Goal: Transaction & Acquisition: Purchase product/service

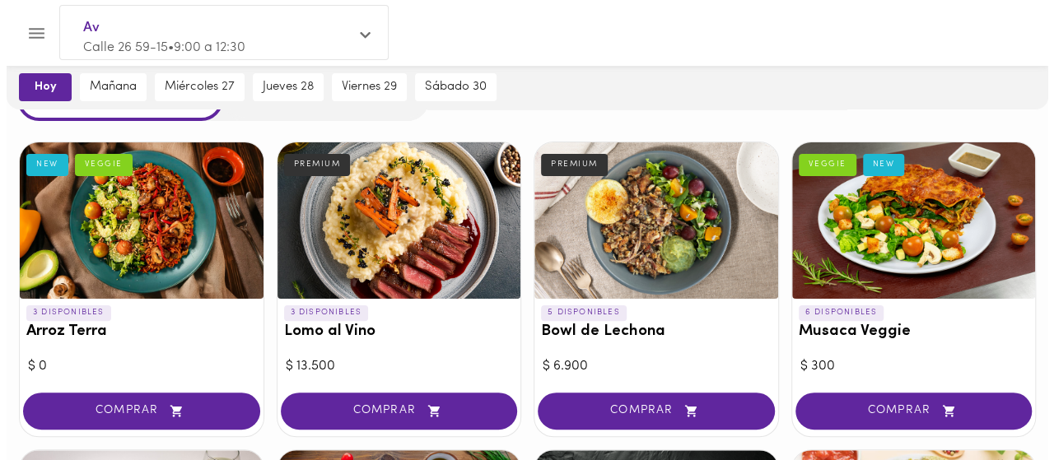
scroll to position [84, 0]
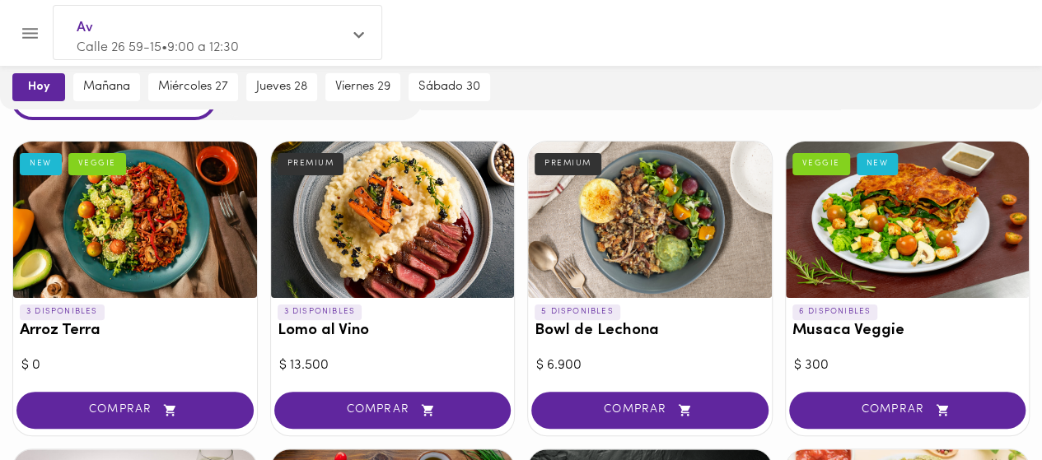
click at [197, 230] on div at bounding box center [135, 220] width 244 height 156
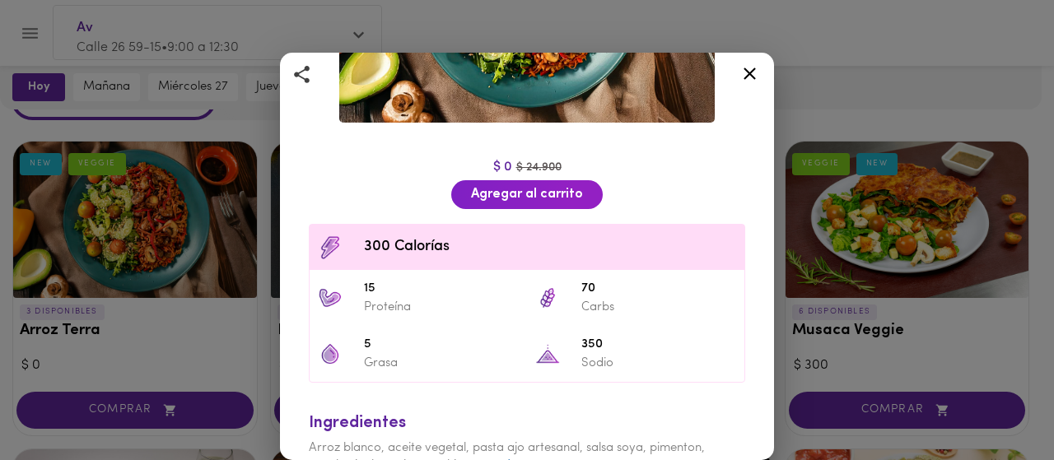
scroll to position [292, 0]
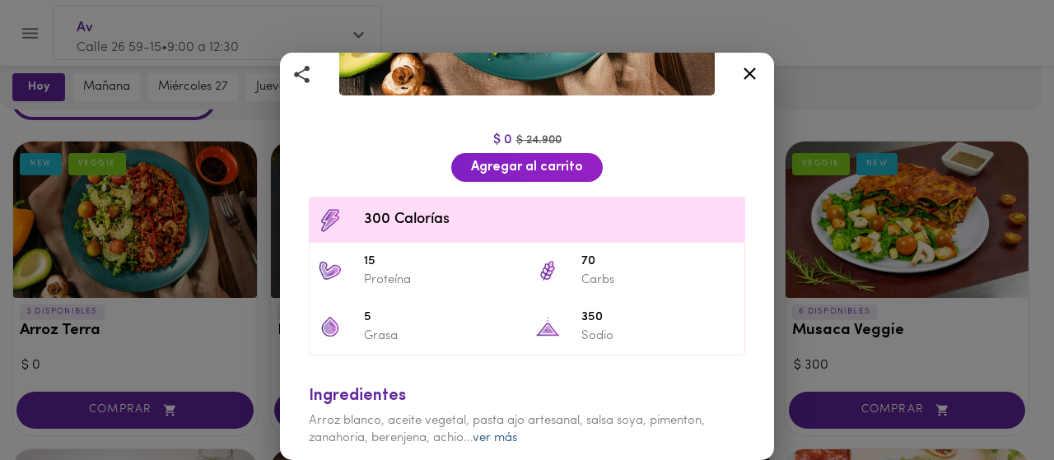
click at [497, 432] on link "ver más" at bounding box center [495, 438] width 44 height 12
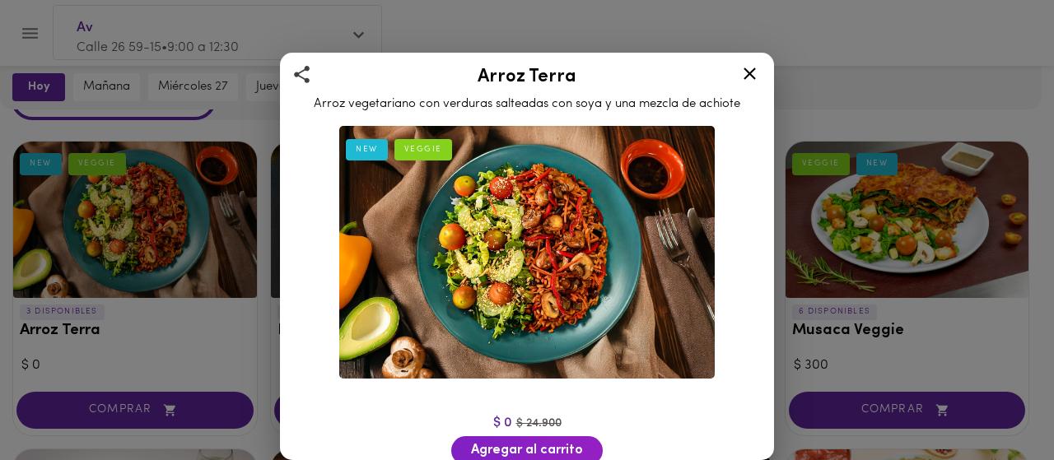
scroll to position [7, 0]
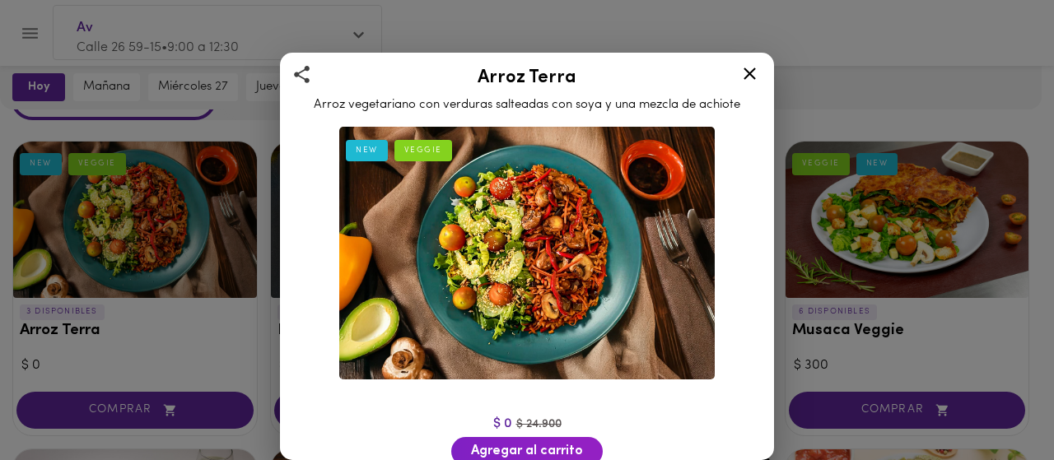
click at [748, 68] on icon at bounding box center [750, 73] width 21 height 21
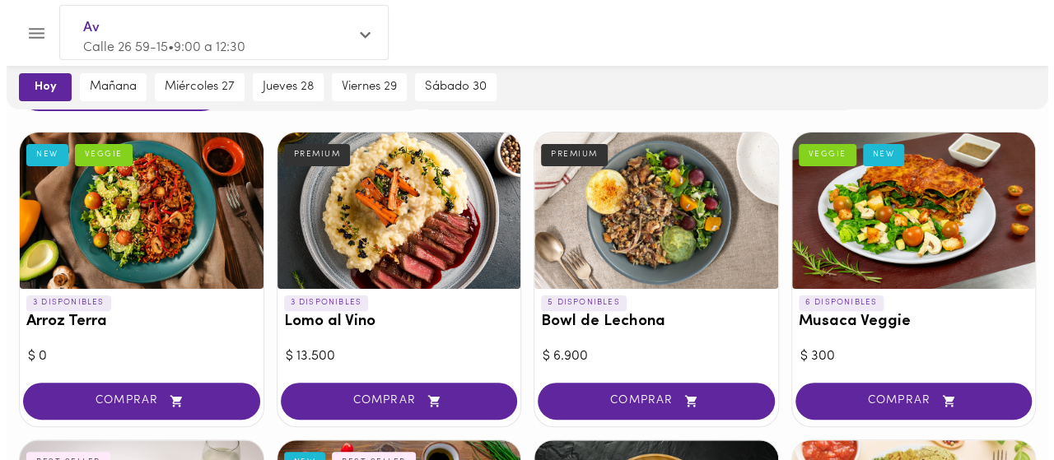
scroll to position [92, 0]
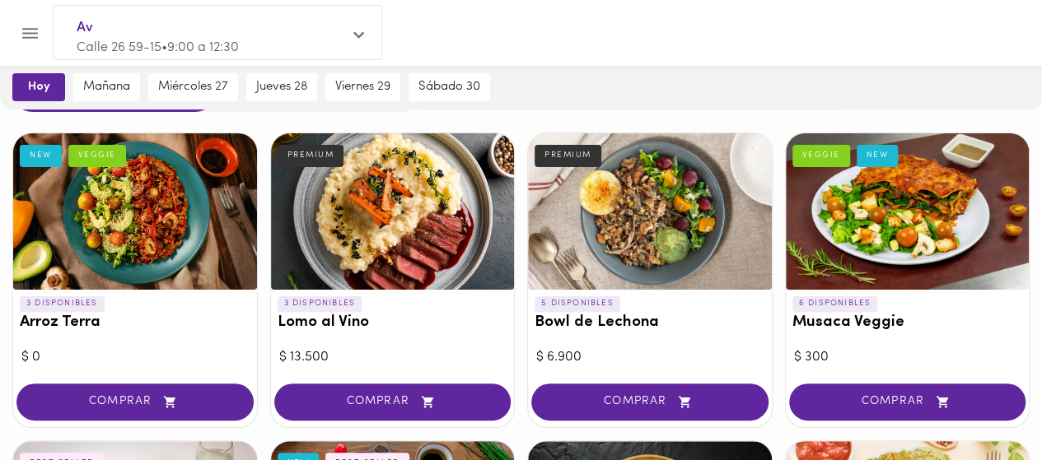
click at [642, 262] on div at bounding box center [650, 211] width 244 height 156
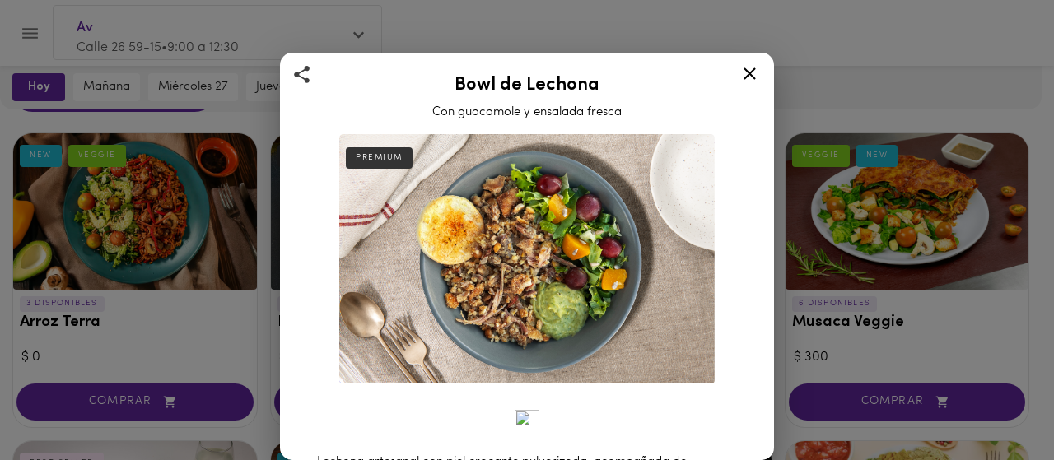
click at [761, 82] on div at bounding box center [750, 77] width 40 height 40
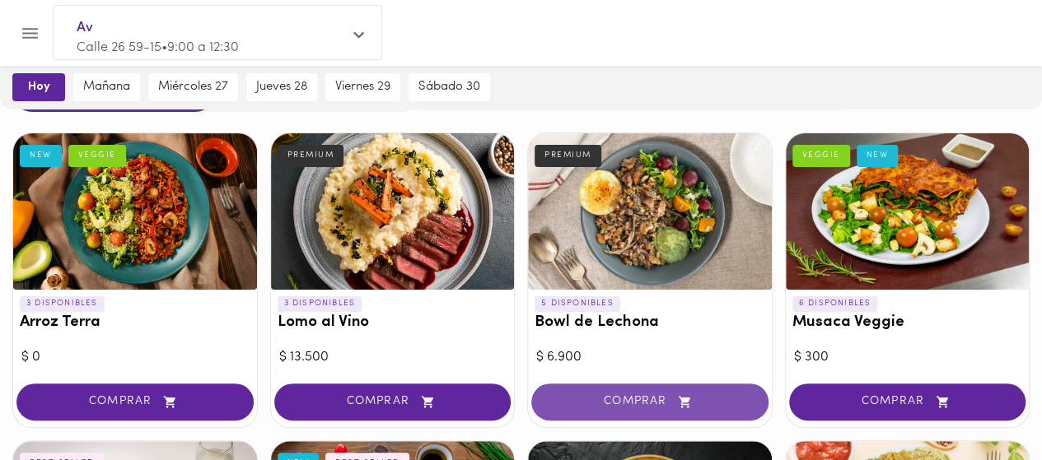
click at [600, 402] on span "COMPRAR" at bounding box center [650, 402] width 196 height 14
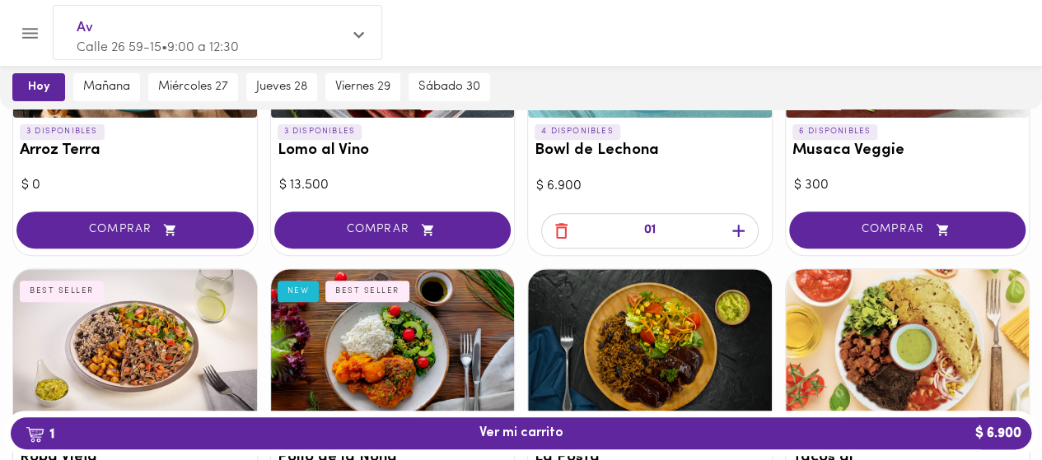
scroll to position [276, 0]
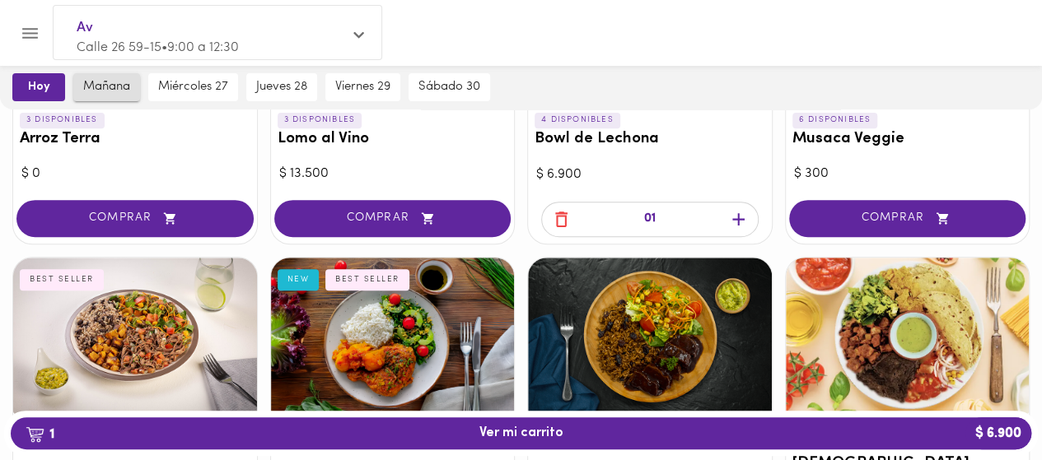
click at [112, 96] on button "mañana" at bounding box center [106, 87] width 67 height 28
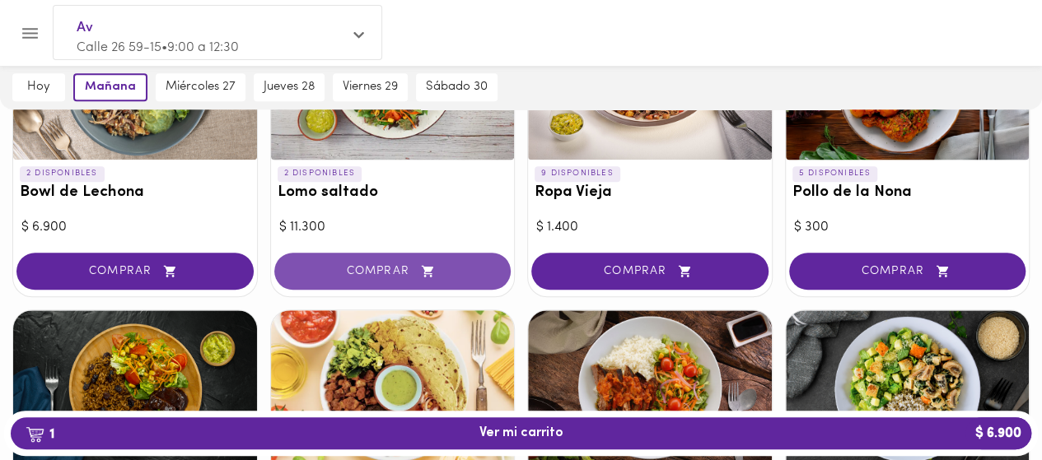
scroll to position [548, 0]
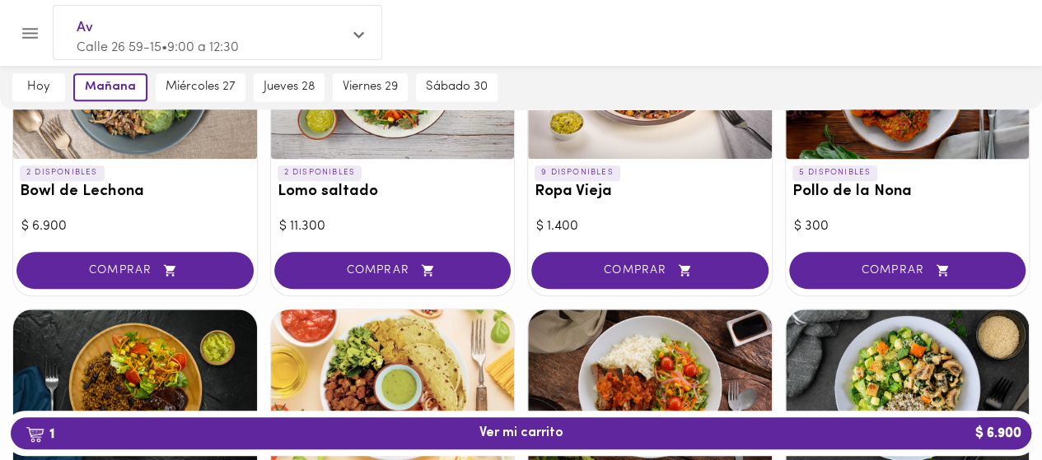
click at [35, 30] on icon "Menu" at bounding box center [30, 33] width 21 height 21
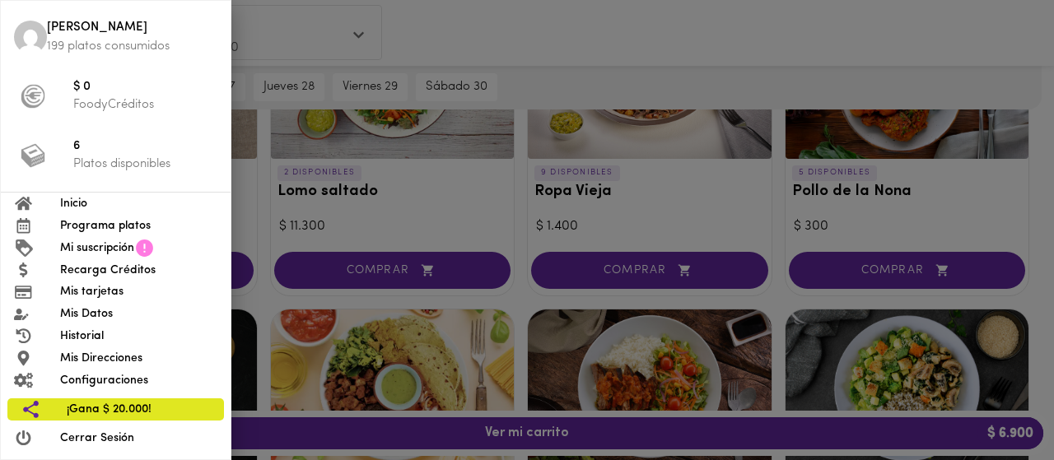
click at [382, 65] on div at bounding box center [527, 230] width 1054 height 460
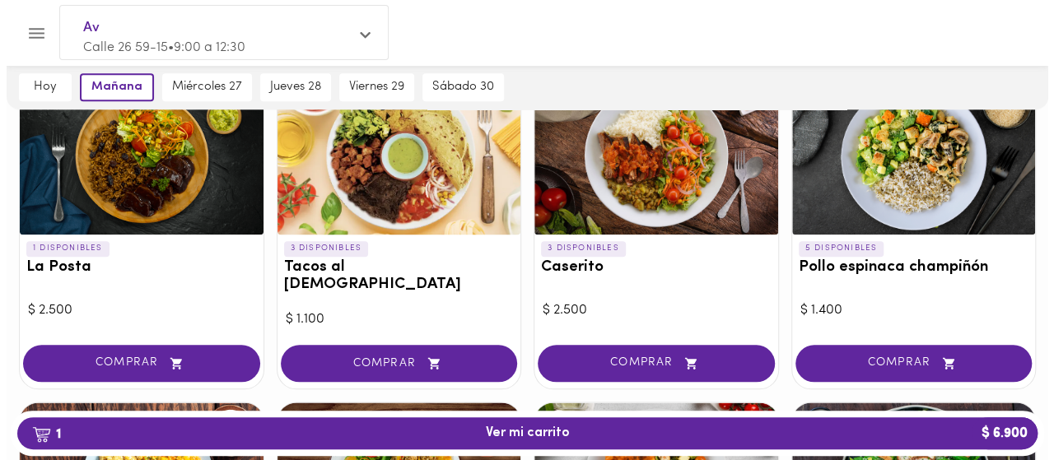
scroll to position [780, 0]
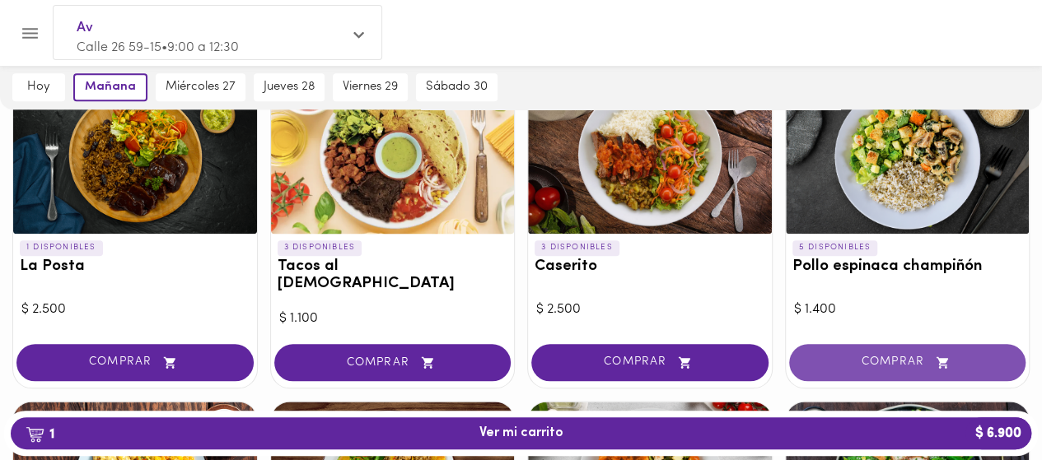
click at [904, 356] on span "COMPRAR" at bounding box center [908, 363] width 196 height 14
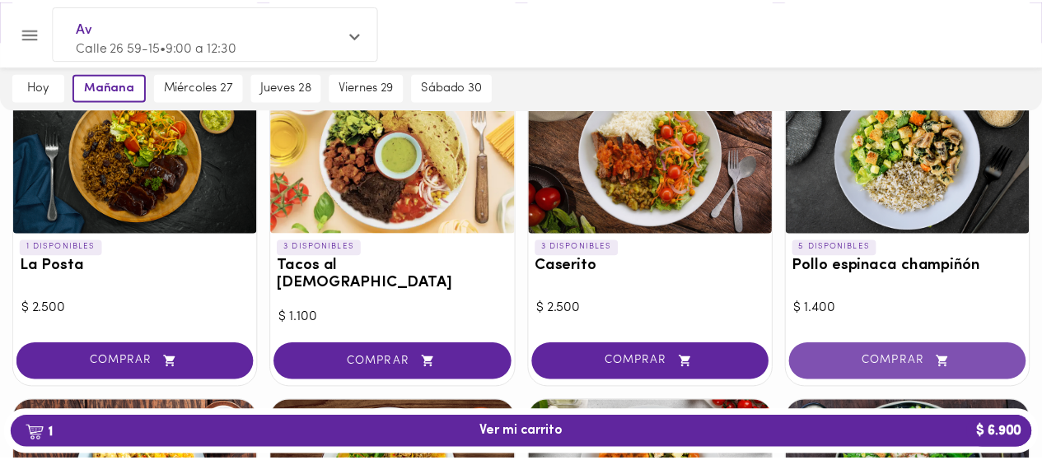
scroll to position [781, 0]
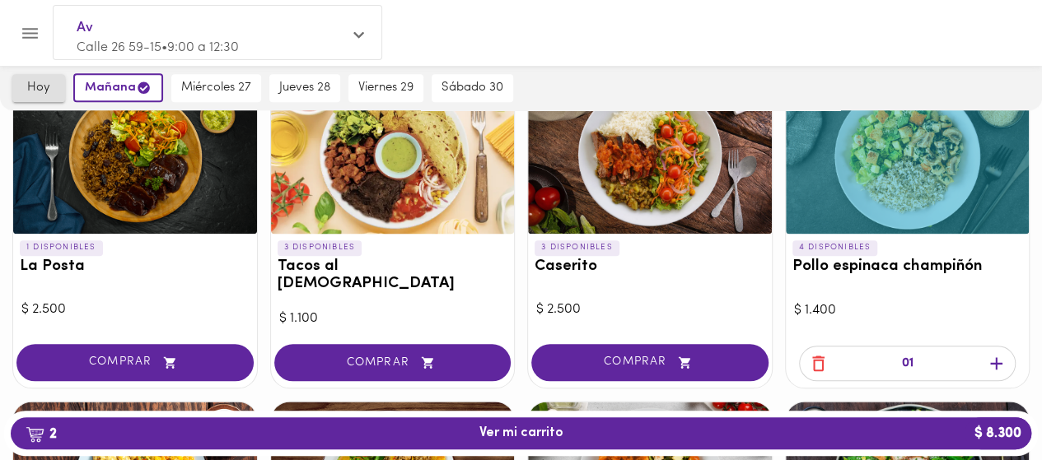
click at [30, 96] on button "hoy" at bounding box center [38, 88] width 53 height 28
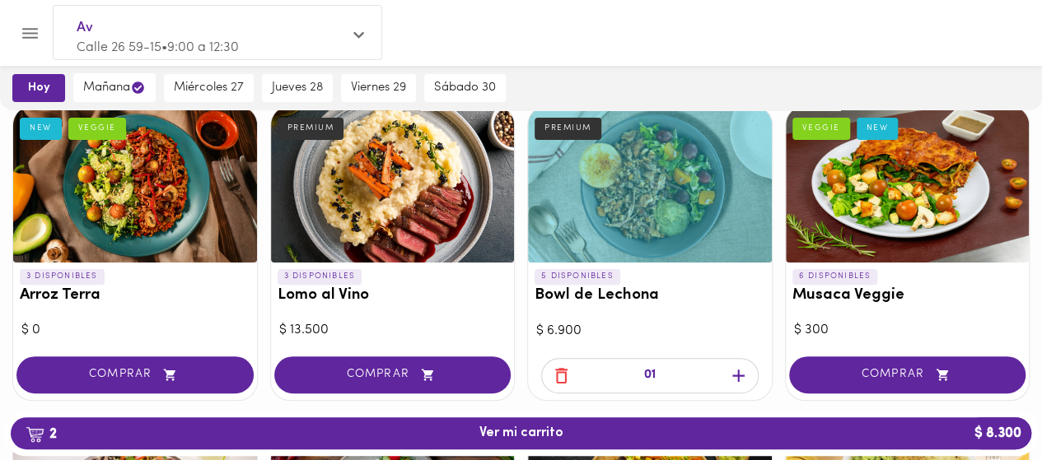
scroll to position [121, 0]
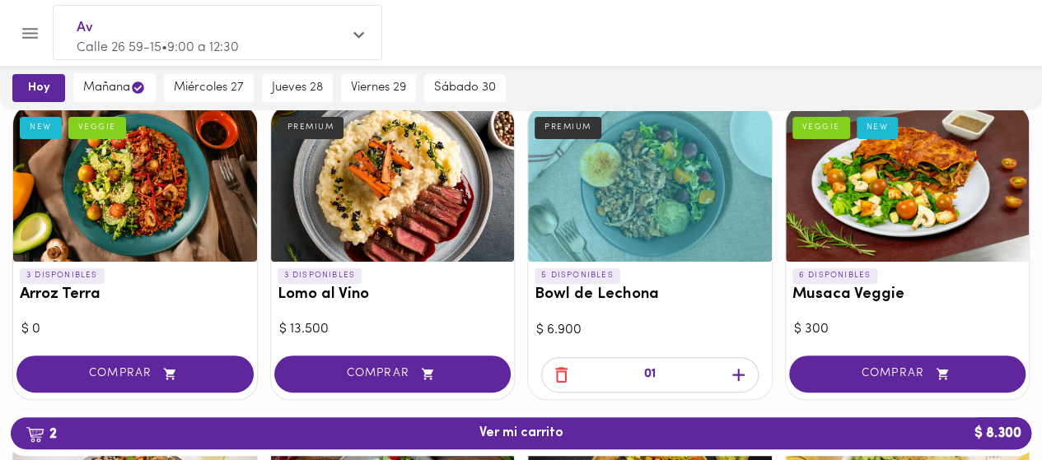
click at [566, 368] on icon "button" at bounding box center [561, 375] width 12 height 16
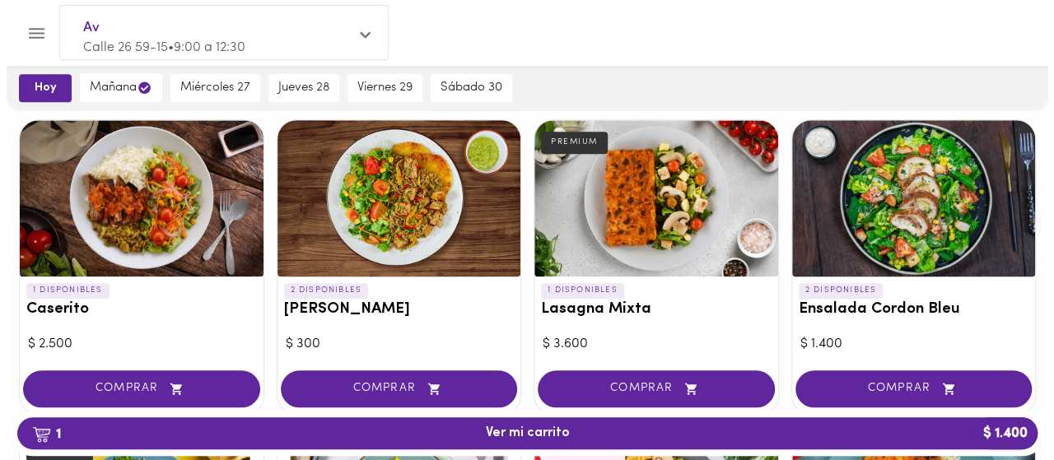
scroll to position [740, 0]
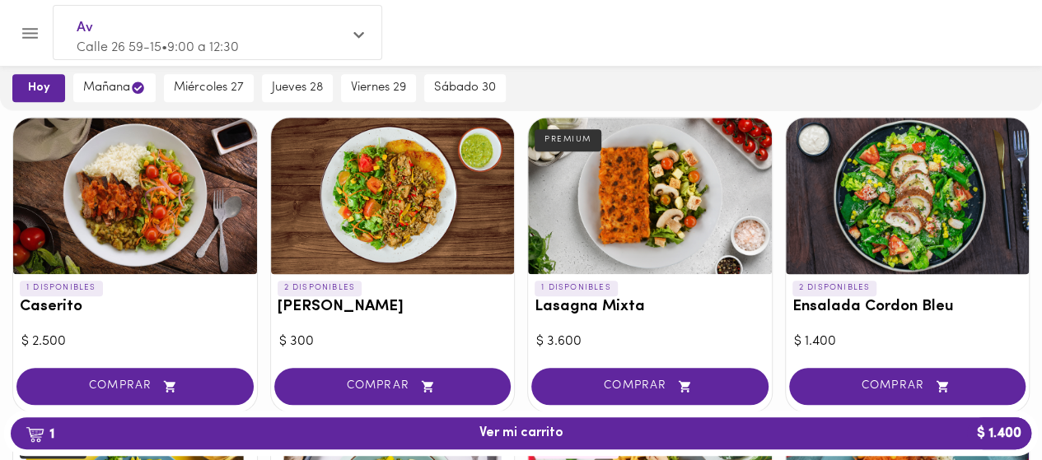
click at [460, 197] on div at bounding box center [393, 196] width 244 height 156
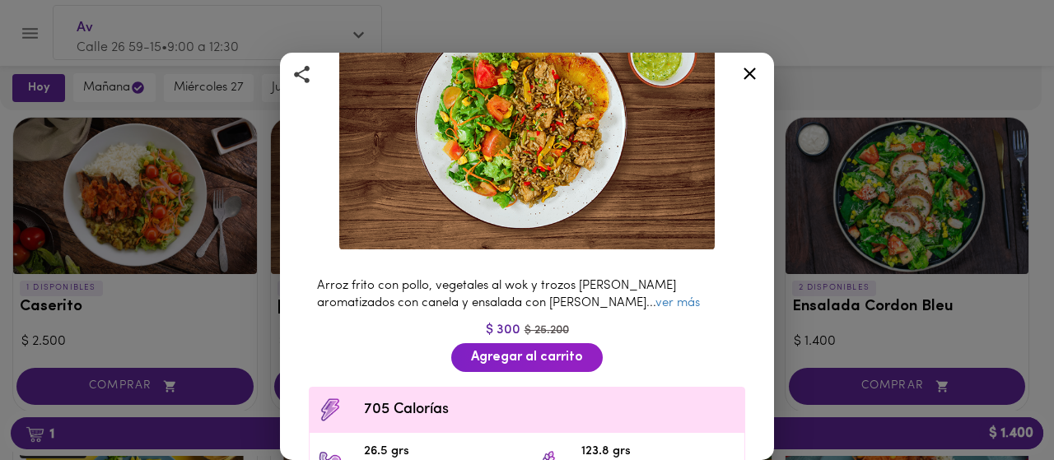
scroll to position [135, 0]
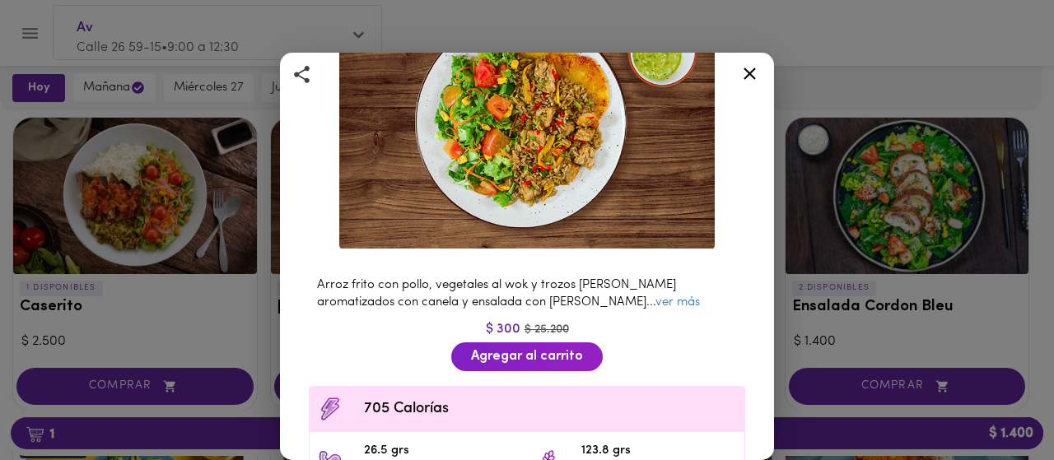
click at [751, 72] on icon at bounding box center [750, 74] width 12 height 12
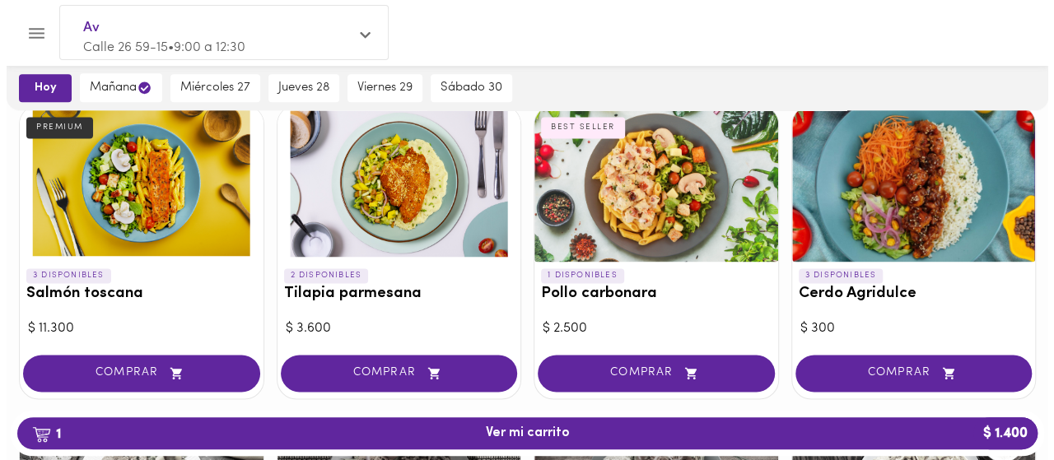
scroll to position [1063, 0]
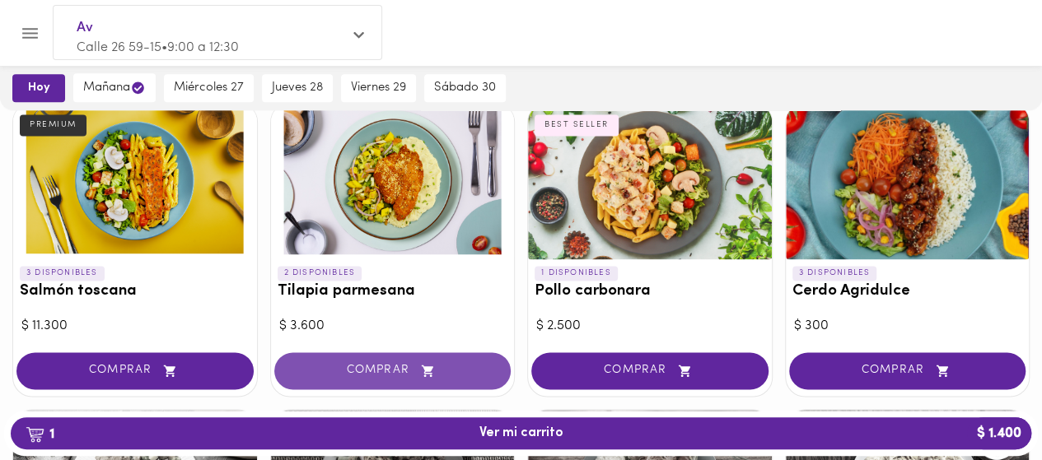
click at [408, 352] on button "COMPRAR" at bounding box center [392, 370] width 237 height 37
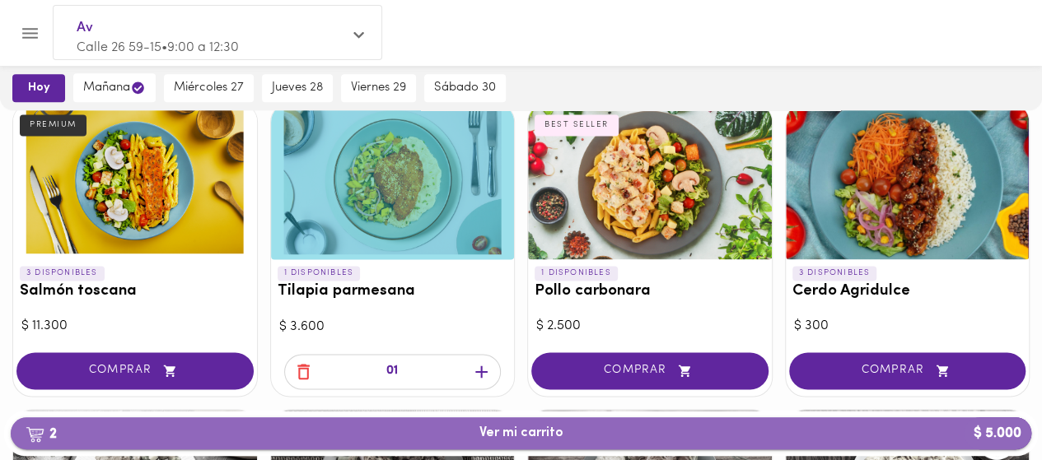
click at [479, 439] on span "2 Ver mi carrito $ 5.000" at bounding box center [521, 434] width 994 height 16
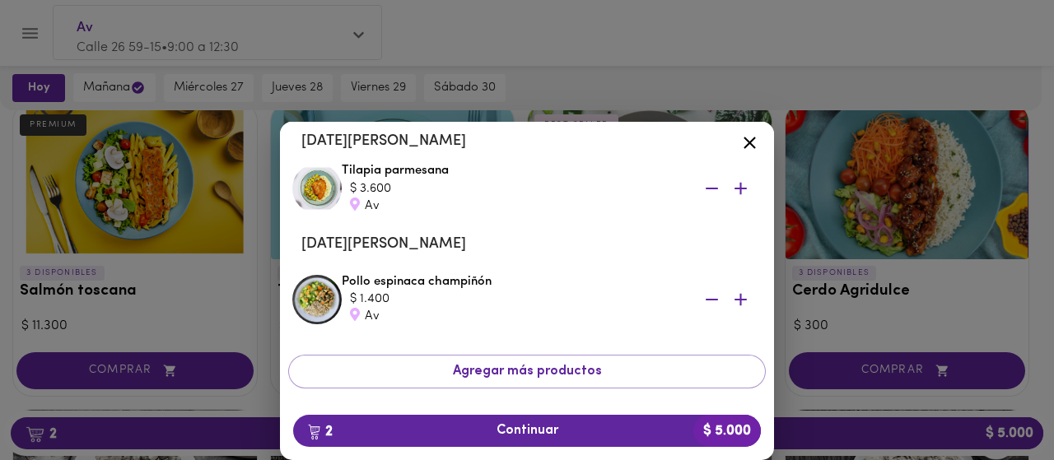
scroll to position [124, 0]
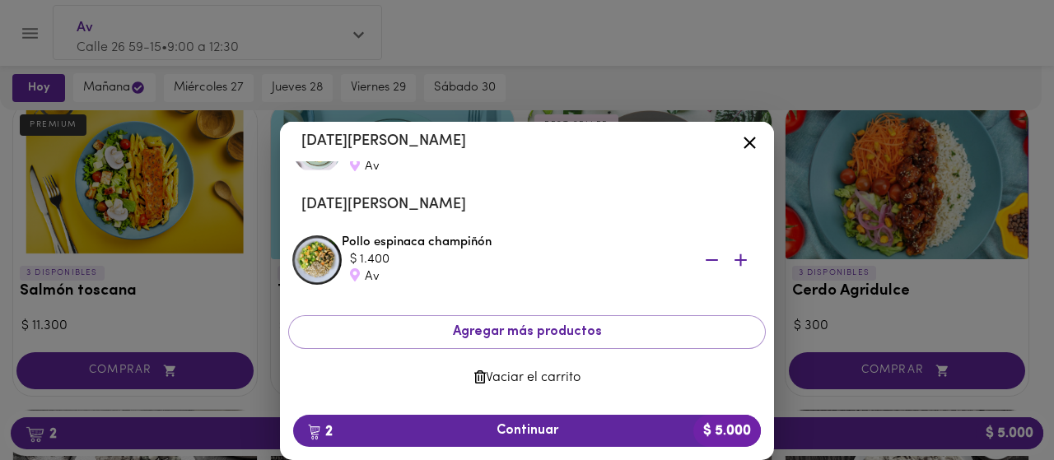
click at [754, 138] on icon at bounding box center [750, 143] width 12 height 12
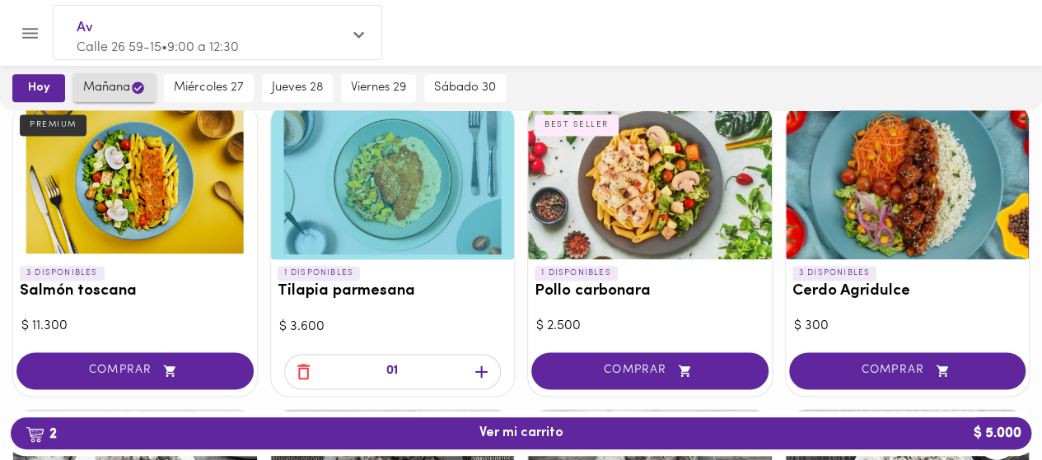
click at [130, 83] on span "mañana" at bounding box center [114, 88] width 63 height 16
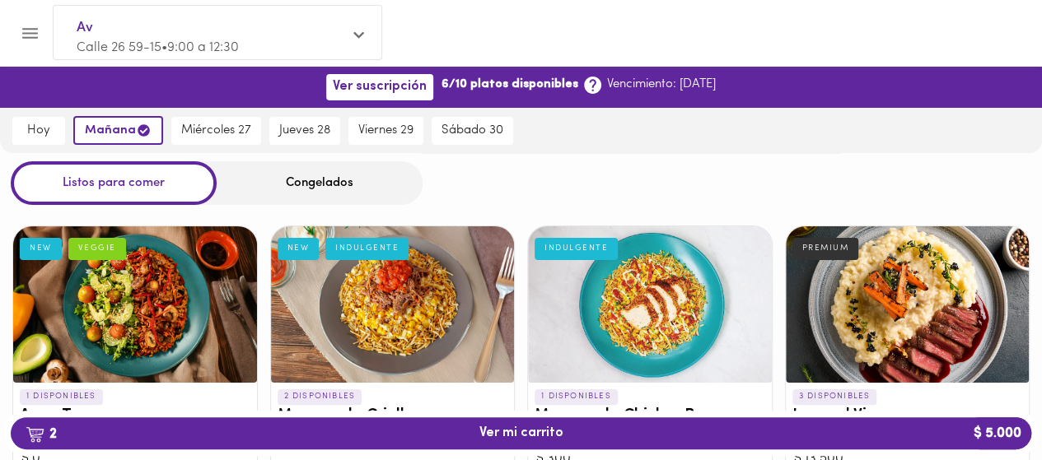
click at [316, 180] on div "Congelados" at bounding box center [320, 183] width 206 height 44
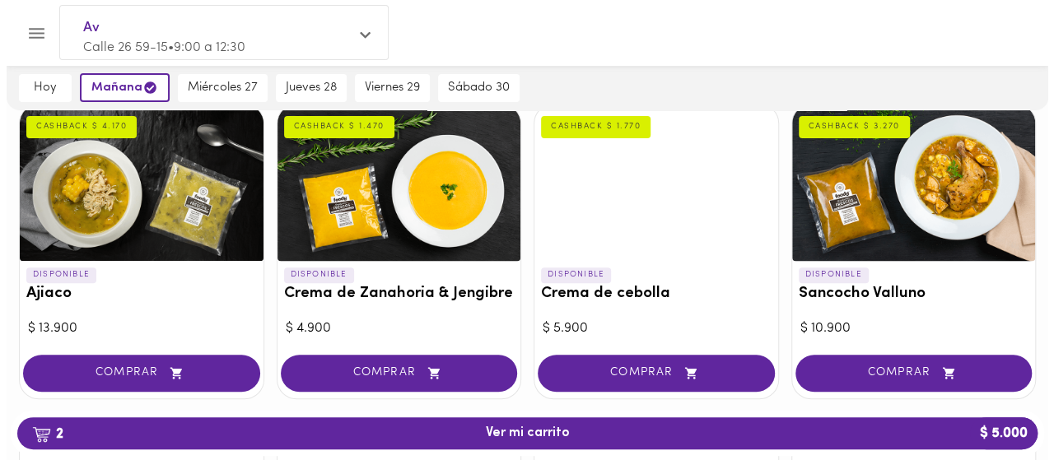
scroll to position [193, 0]
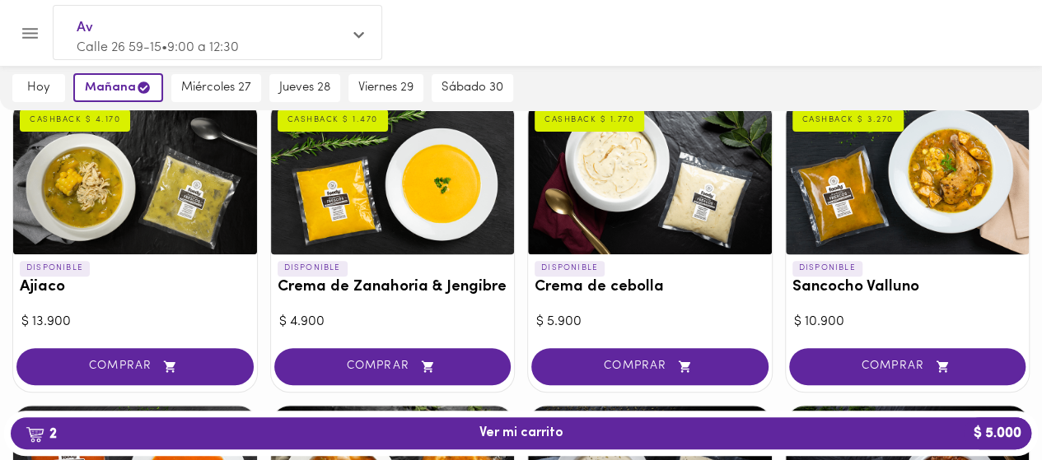
click at [908, 195] on div at bounding box center [908, 176] width 244 height 156
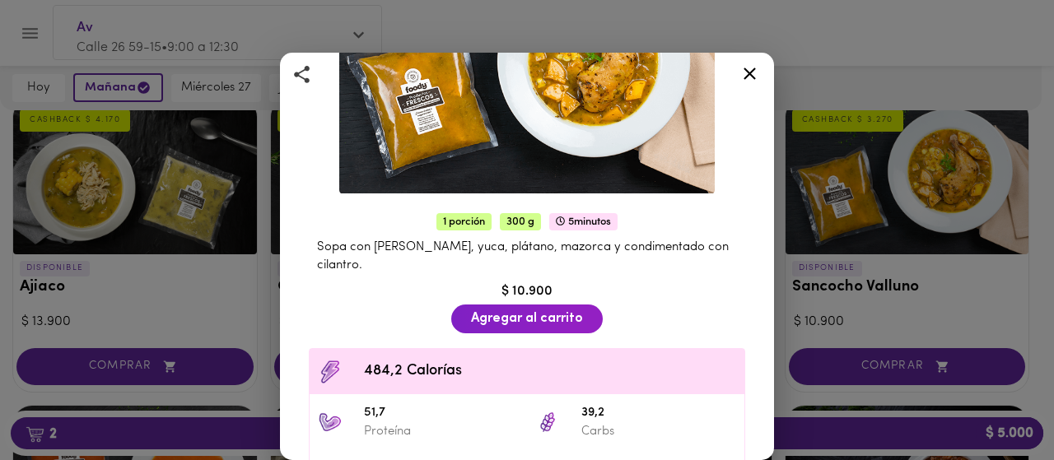
scroll to position [191, 0]
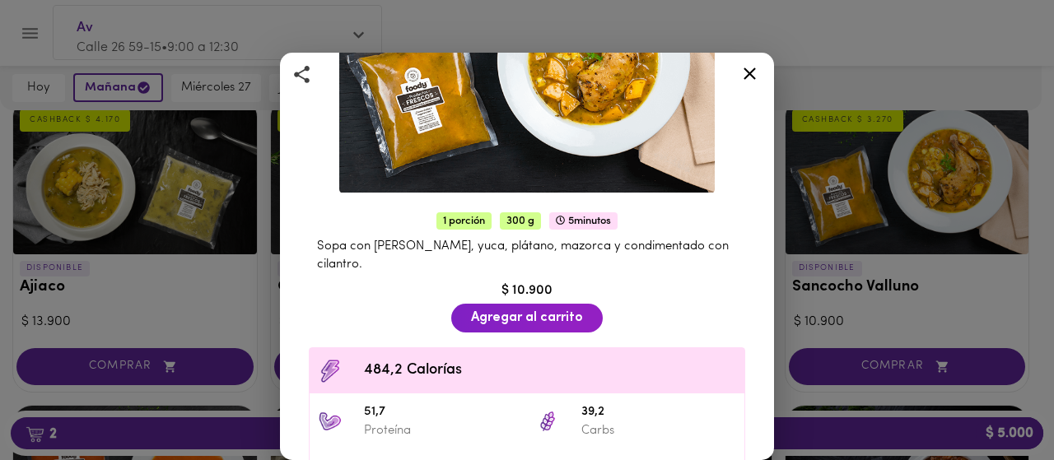
click at [760, 72] on div at bounding box center [750, 77] width 40 height 40
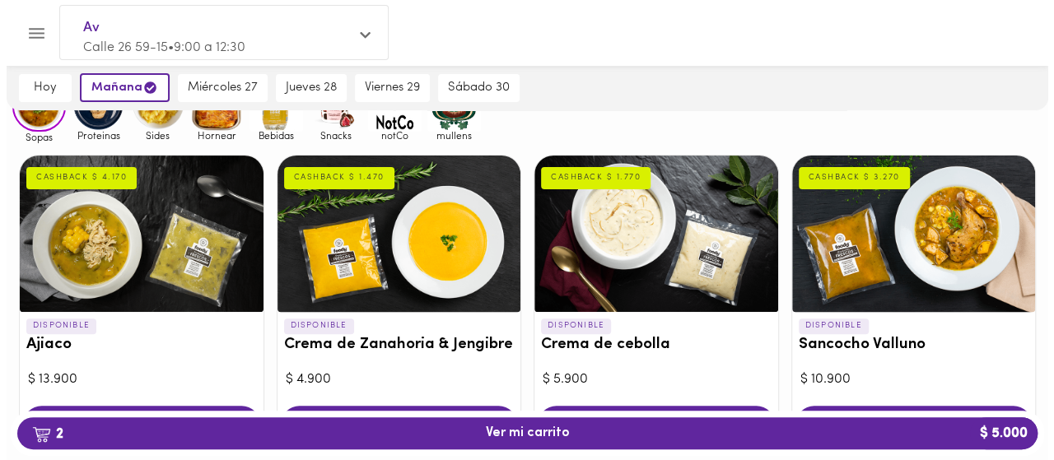
scroll to position [181, 0]
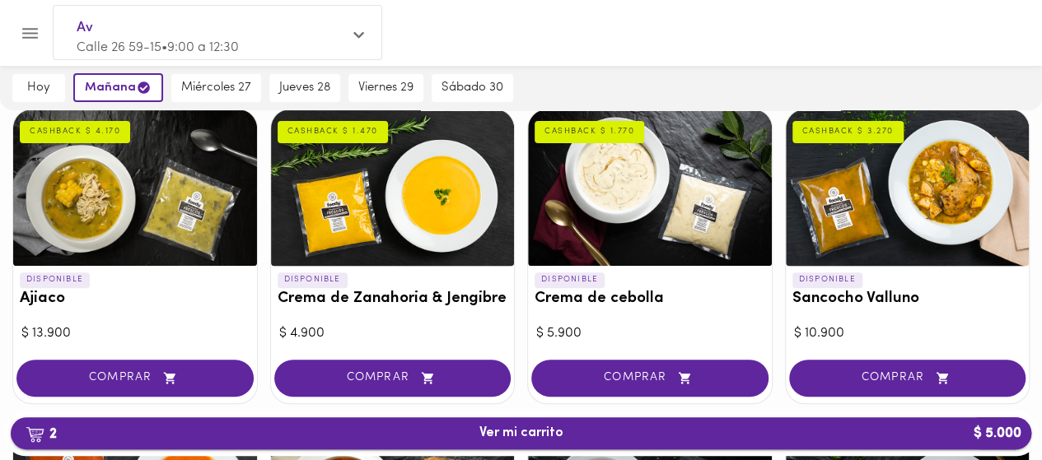
click at [531, 433] on span "2 Ver mi carrito $ 5.000" at bounding box center [521, 434] width 84 height 16
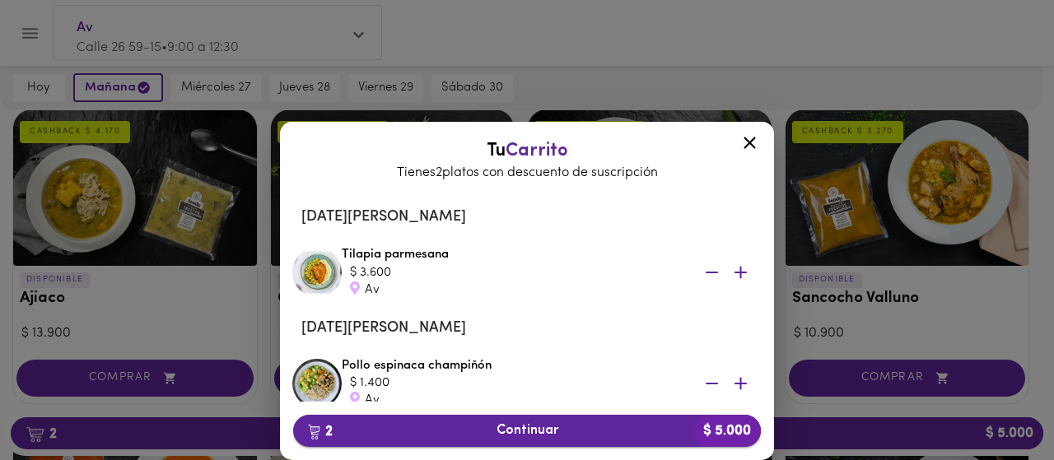
click at [467, 437] on span "2 Continuar $ 5.000" at bounding box center [526, 431] width 441 height 16
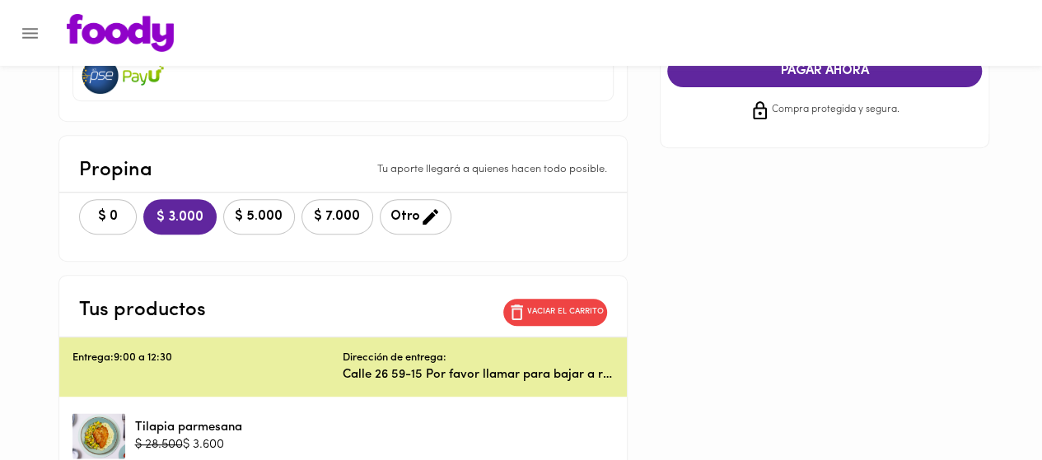
scroll to position [303, 0]
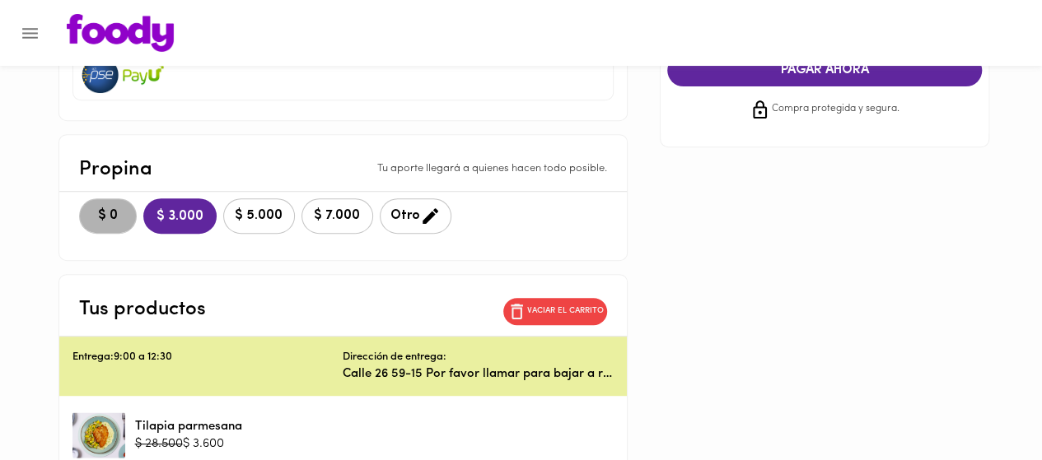
click at [110, 216] on span "$ 0" at bounding box center [108, 216] width 36 height 16
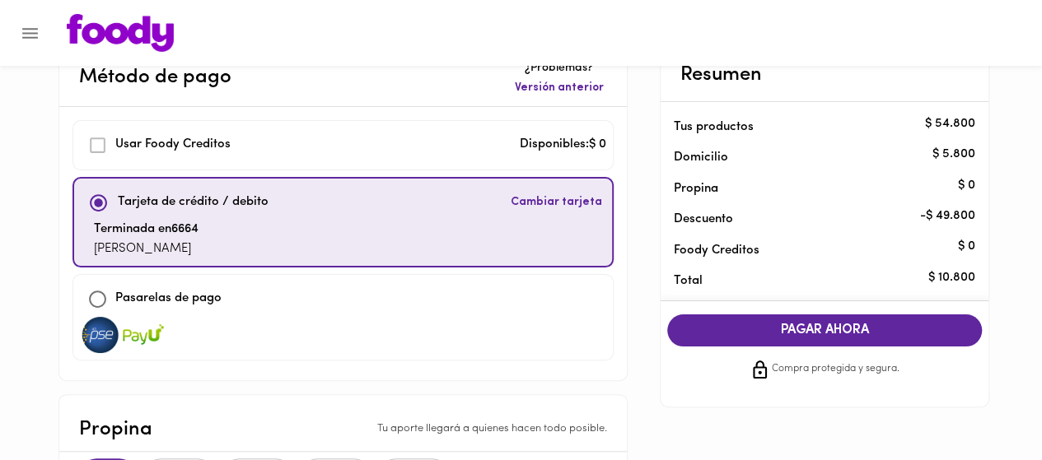
scroll to position [0, 0]
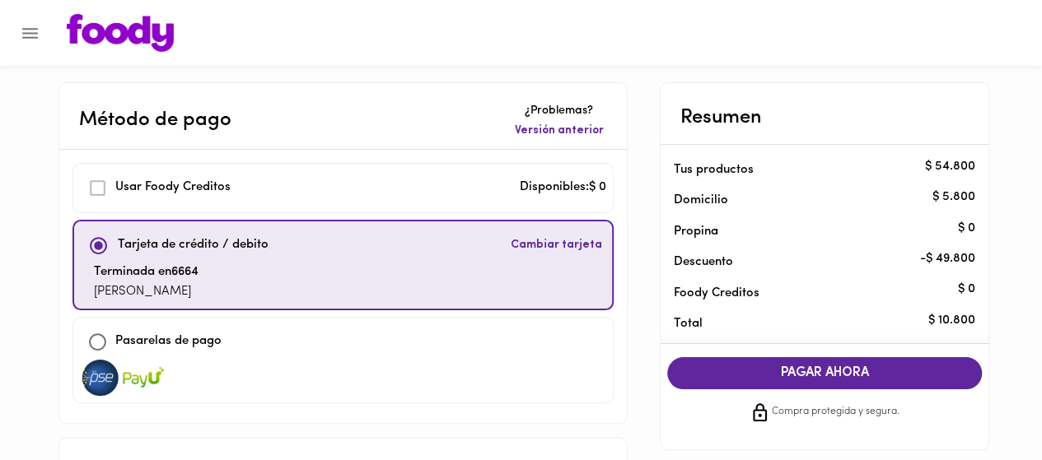
click at [734, 381] on button "PAGAR AHORA" at bounding box center [824, 373] width 315 height 32
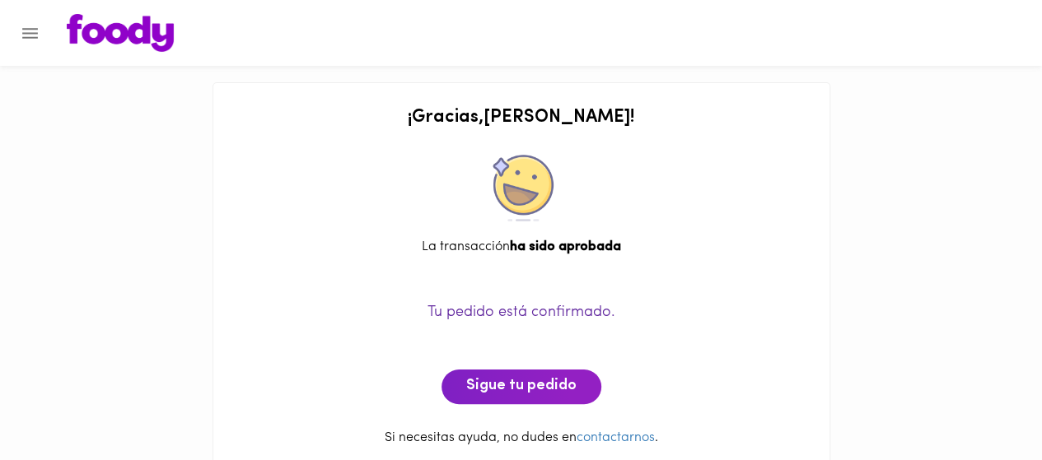
scroll to position [25, 0]
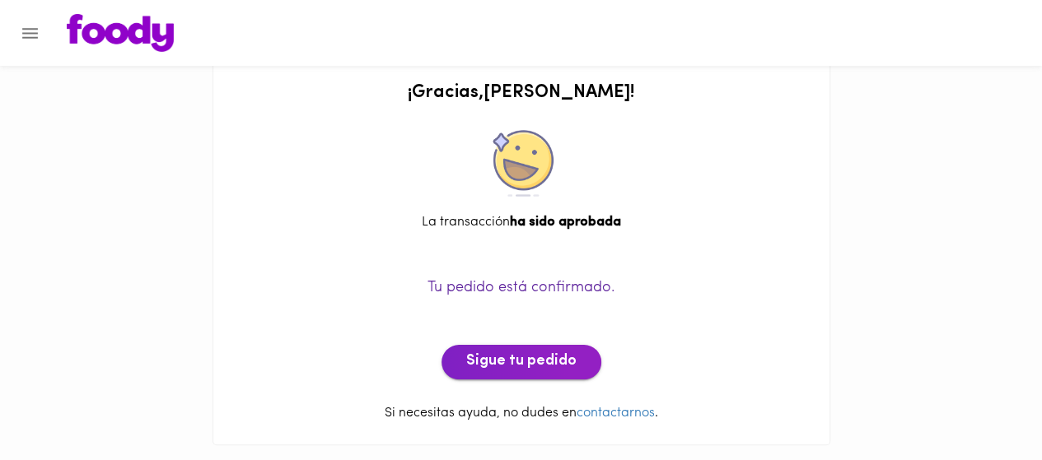
click at [492, 353] on span "Sigue tu pedido" at bounding box center [521, 362] width 110 height 18
